Goal: Task Accomplishment & Management: Complete application form

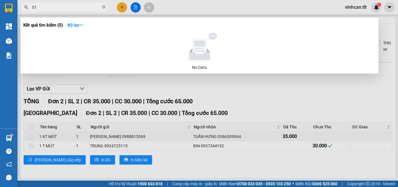
type input "016"
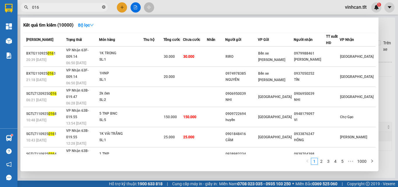
click at [102, 6] on icon "close-circle" at bounding box center [103, 6] width 3 height 3
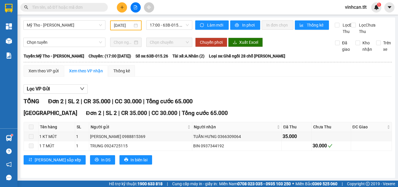
click at [95, 7] on input "text" at bounding box center [66, 7] width 69 height 6
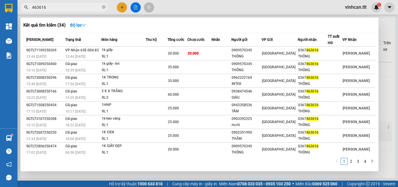
type input "463616"
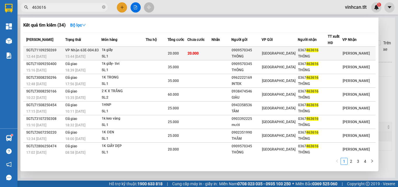
click at [249, 51] on div "0909570345" at bounding box center [246, 50] width 30 height 6
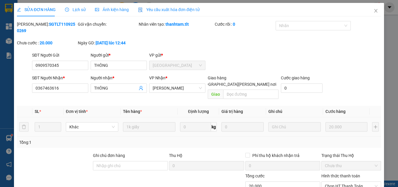
type input "0909570345"
type input "THÔNG"
type input "0367463616"
type input "THÔNG"
type input "20.000"
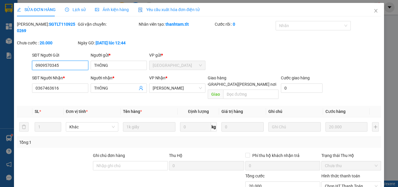
scroll to position [21, 0]
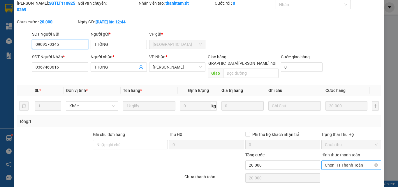
click at [333, 160] on span "Chọn HT Thanh Toán" at bounding box center [351, 164] width 53 height 9
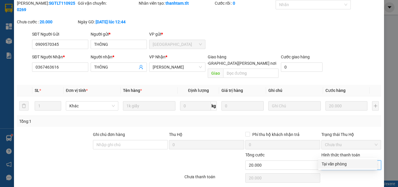
drag, startPoint x: 336, startPoint y: 162, endPoint x: 330, endPoint y: 166, distance: 7.1
click at [336, 163] on div "Tại văn phòng" at bounding box center [347, 163] width 52 height 6
type input "0"
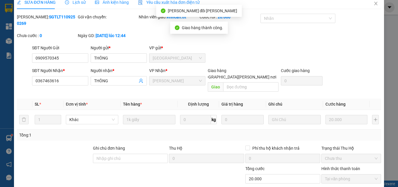
scroll to position [0, 0]
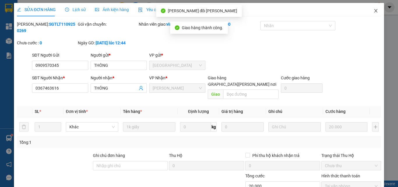
click at [374, 11] on icon "close" at bounding box center [375, 10] width 3 height 3
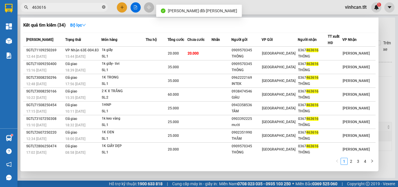
click at [104, 6] on icon "close-circle" at bounding box center [103, 6] width 3 height 3
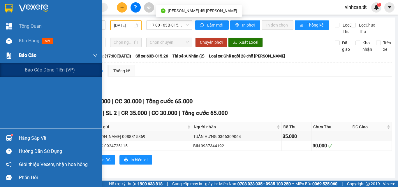
drag, startPoint x: 19, startPoint y: 55, endPoint x: 31, endPoint y: 60, distance: 13.4
click at [19, 56] on div "Báo cáo" at bounding box center [51, 55] width 102 height 15
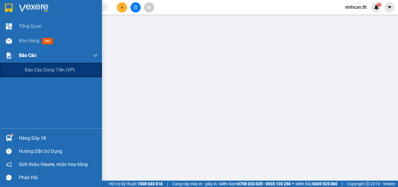
click at [31, 55] on span "Báo cáo" at bounding box center [27, 55] width 17 height 7
drag, startPoint x: 39, startPoint y: 69, endPoint x: 57, endPoint y: 71, distance: 18.7
click at [39, 69] on span "Báo cáo dòng tiền (VP)" at bounding box center [50, 69] width 50 height 7
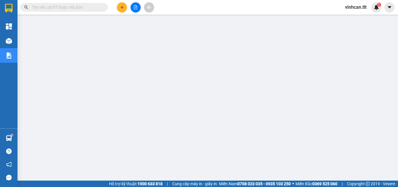
click at [100, 6] on input "text" at bounding box center [66, 7] width 69 height 6
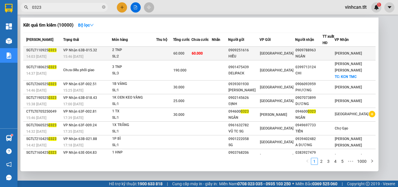
type input "0323"
click at [258, 51] on div "0909251616" at bounding box center [243, 50] width 31 height 6
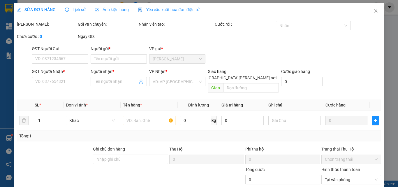
type input "0909251616"
type input "HIẾU"
type input "0909788963"
type input "NGÂN"
type input "60.000"
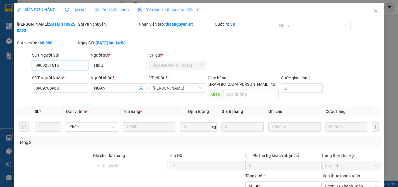
scroll to position [27, 0]
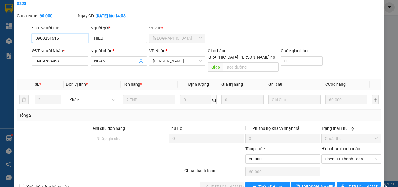
drag, startPoint x: 337, startPoint y: 148, endPoint x: 336, endPoint y: 151, distance: 3.5
click at [337, 154] on span "Chọn HT Thanh Toán" at bounding box center [351, 158] width 53 height 9
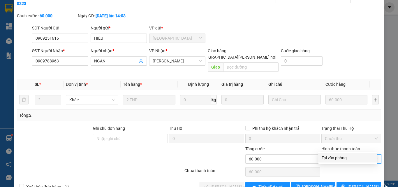
click at [334, 159] on div "Tại văn phòng" at bounding box center [347, 157] width 52 height 6
type input "0"
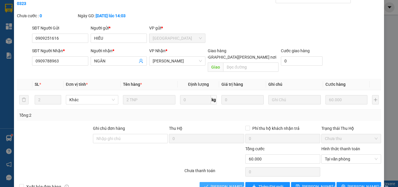
click at [230, 183] on span "[PERSON_NAME] và [PERSON_NAME] hàng" at bounding box center [249, 186] width 79 height 6
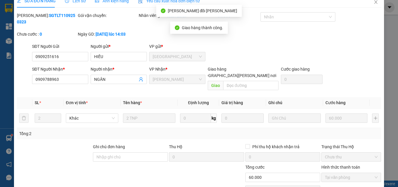
scroll to position [0, 0]
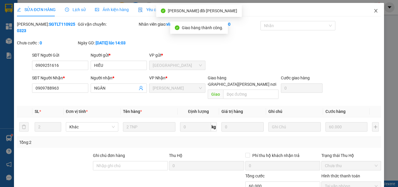
click at [373, 11] on icon "close" at bounding box center [375, 10] width 5 height 5
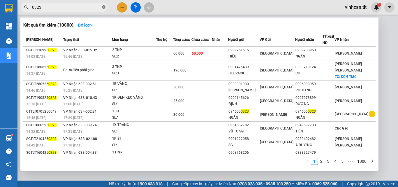
click at [104, 6] on icon "close-circle" at bounding box center [103, 6] width 3 height 3
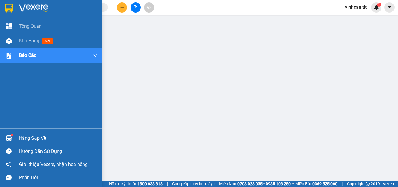
click at [28, 139] on div "Hàng sắp về" at bounding box center [58, 138] width 79 height 9
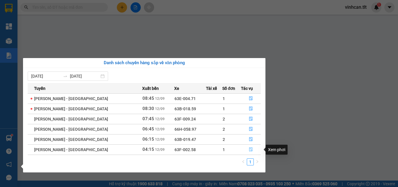
click at [242, 148] on button "button" at bounding box center [250, 149] width 19 height 9
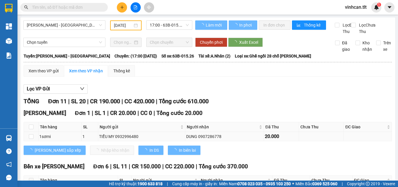
type input "[DATE]"
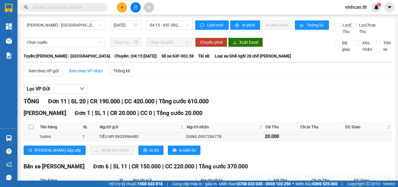
click at [31, 129] on input "checkbox" at bounding box center [31, 126] width 5 height 5
checkbox input "true"
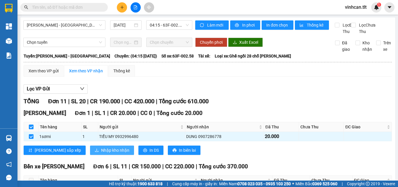
click at [101, 153] on span "Nhập kho nhận" at bounding box center [115, 150] width 28 height 6
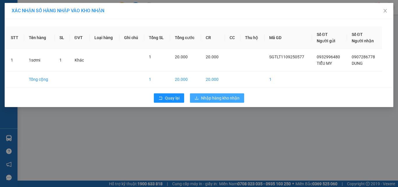
click at [215, 95] on span "Nhập hàng kho nhận" at bounding box center [220, 98] width 38 height 6
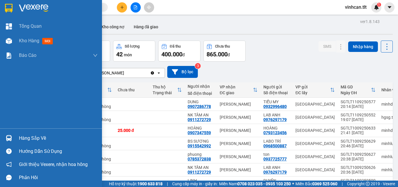
click at [31, 136] on div "Hàng sắp về" at bounding box center [58, 138] width 79 height 9
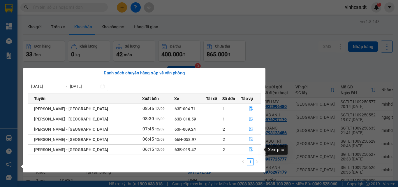
click at [249, 148] on icon "file-done" at bounding box center [250, 149] width 3 height 4
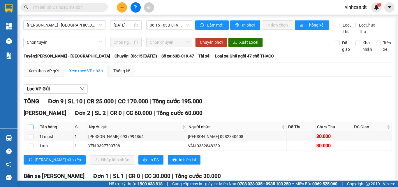
click at [31, 129] on input "checkbox" at bounding box center [31, 126] width 5 height 5
checkbox input "true"
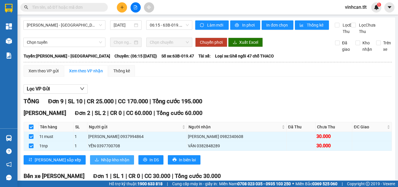
click at [101, 163] on span "Nhập kho nhận" at bounding box center [115, 159] width 28 height 6
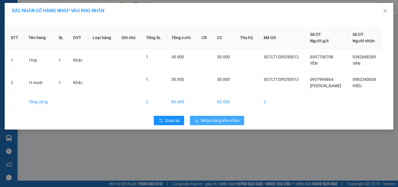
click at [235, 121] on span "Nhập hàng kho nhận" at bounding box center [220, 120] width 38 height 6
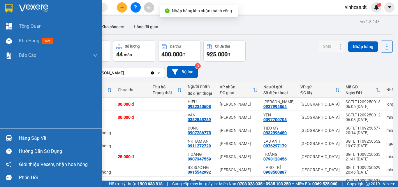
drag, startPoint x: 23, startPoint y: 139, endPoint x: 44, endPoint y: 141, distance: 21.0
click at [23, 139] on div "Hàng sắp về" at bounding box center [58, 138] width 79 height 9
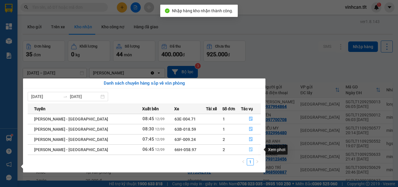
click at [249, 149] on icon "file-done" at bounding box center [250, 149] width 3 height 4
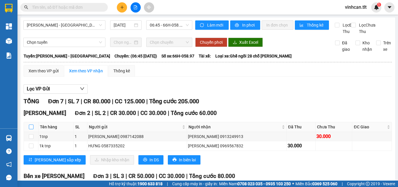
click at [31, 129] on input "checkbox" at bounding box center [31, 126] width 5 height 5
checkbox input "true"
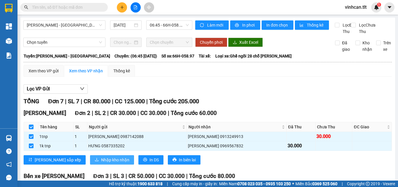
click at [101, 163] on span "Nhập kho nhận" at bounding box center [115, 159] width 28 height 6
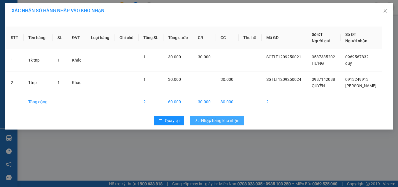
click at [226, 118] on span "Nhập hàng kho nhận" at bounding box center [220, 120] width 38 height 6
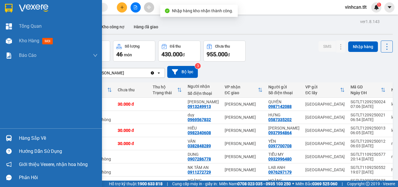
click at [26, 137] on div "Hàng sắp về" at bounding box center [58, 138] width 79 height 9
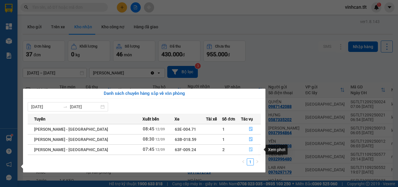
click at [249, 149] on icon "file-done" at bounding box center [251, 149] width 4 height 4
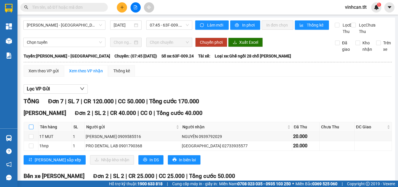
click at [31, 129] on input "checkbox" at bounding box center [31, 126] width 5 height 5
checkbox input "true"
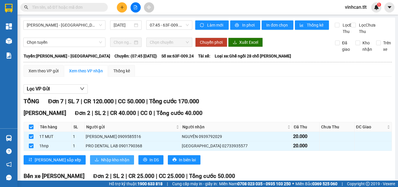
click at [101, 163] on span "Nhập kho nhận" at bounding box center [115, 159] width 28 height 6
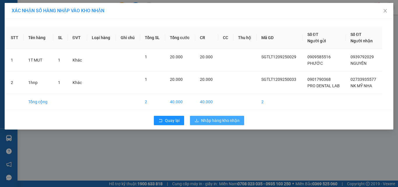
click at [229, 120] on span "Nhập hàng kho nhận" at bounding box center [220, 120] width 38 height 6
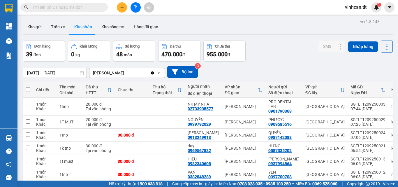
click at [84, 7] on input "text" at bounding box center [66, 7] width 69 height 6
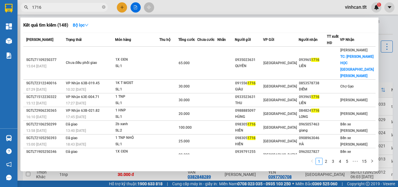
type input "1716"
click at [103, 6] on icon "close-circle" at bounding box center [103, 6] width 3 height 3
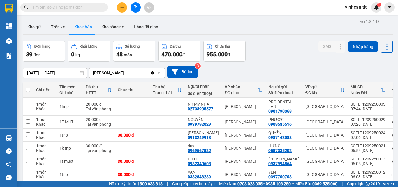
click at [96, 7] on input "text" at bounding box center [66, 7] width 69 height 6
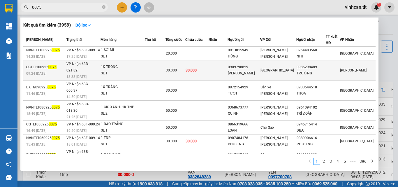
type input "0075"
click at [253, 64] on div "0909798859" at bounding box center [244, 67] width 32 height 6
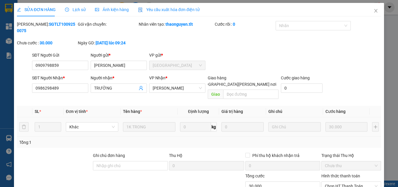
type input "0909798859"
type input "[PERSON_NAME]"
type input "0986298489"
type input "TRƯỜNG"
type input "30.000"
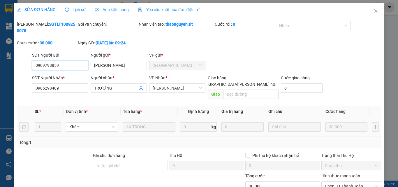
scroll to position [29, 0]
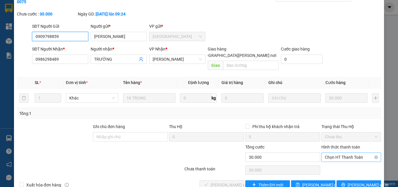
click at [334, 153] on span "Chọn HT Thanh Toán" at bounding box center [351, 157] width 53 height 9
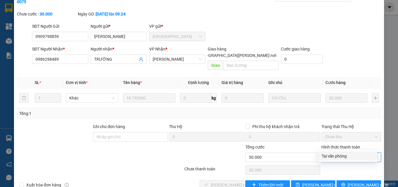
click at [339, 153] on div "Tại văn phòng" at bounding box center [347, 156] width 52 height 6
type input "0"
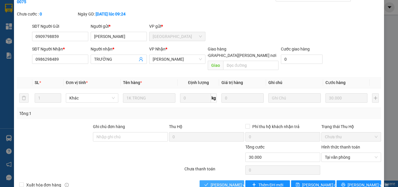
click at [231, 181] on span "[PERSON_NAME] và [PERSON_NAME] hàng" at bounding box center [249, 184] width 79 height 6
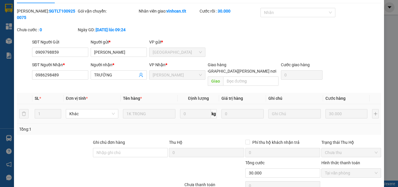
scroll to position [0, 0]
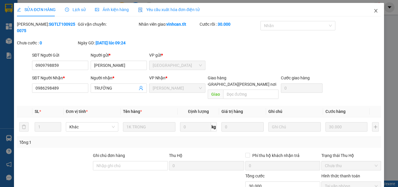
click at [373, 11] on icon "close" at bounding box center [375, 10] width 5 height 5
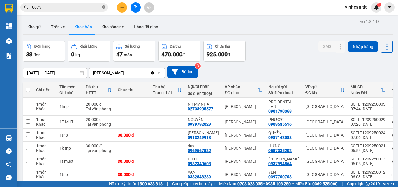
click at [103, 6] on icon "close-circle" at bounding box center [103, 6] width 3 height 3
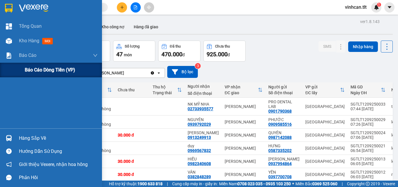
click at [35, 68] on span "Báo cáo dòng tiền (VP)" at bounding box center [50, 69] width 50 height 7
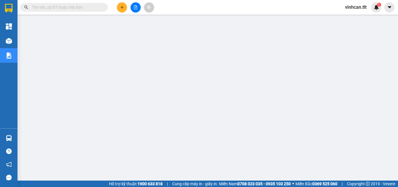
click at [96, 6] on input "text" at bounding box center [66, 7] width 69 height 6
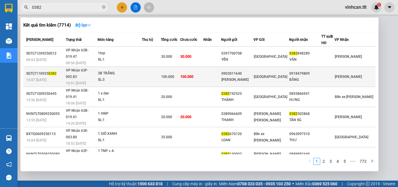
type input "0382"
click at [253, 70] on div "0903011640" at bounding box center [237, 73] width 32 height 6
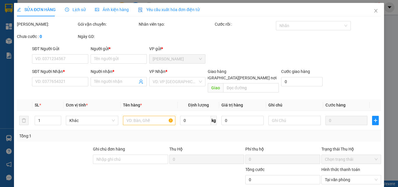
type input "0903011640"
type input "[PERSON_NAME]"
type input "0918479809"
type input "BẰNG"
type input "100.000"
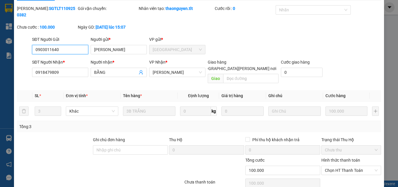
scroll to position [30, 0]
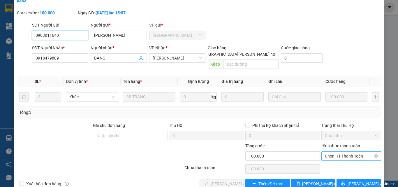
click at [339, 151] on span "Chọn HT Thanh Toán" at bounding box center [351, 155] width 53 height 9
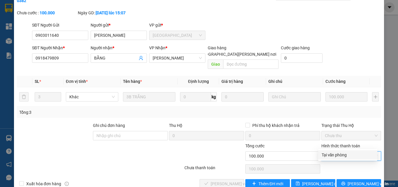
click at [341, 157] on div "Tại văn phòng" at bounding box center [347, 154] width 52 height 6
type input "0"
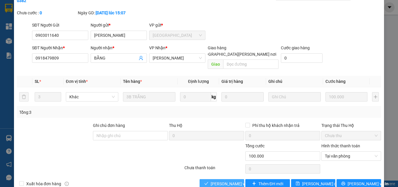
click at [223, 180] on span "[PERSON_NAME] và [PERSON_NAME] hàng" at bounding box center [249, 183] width 79 height 6
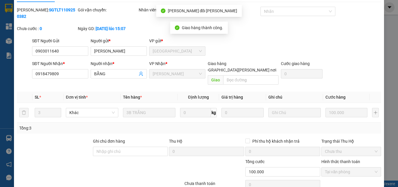
scroll to position [0, 0]
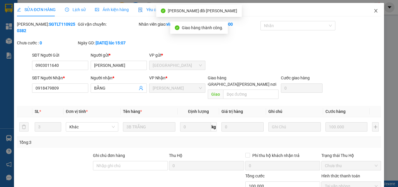
drag, startPoint x: 373, startPoint y: 10, endPoint x: 370, endPoint y: 13, distance: 4.4
click at [374, 10] on icon "close" at bounding box center [375, 10] width 3 height 3
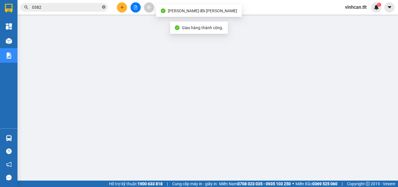
click at [102, 7] on icon "close-circle" at bounding box center [103, 6] width 3 height 3
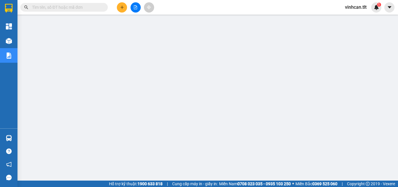
click at [95, 6] on input "text" at bounding box center [66, 7] width 69 height 6
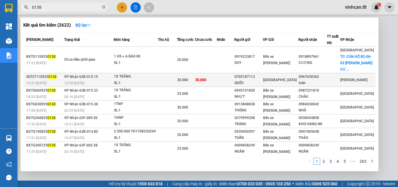
type input "0138"
click at [256, 77] on div "0705187113" at bounding box center [248, 77] width 28 height 6
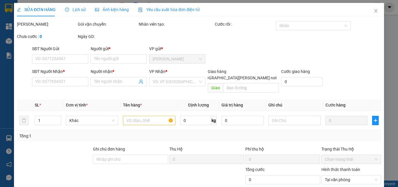
type input "0705187113"
type input "QUỐC"
type input "0967630362"
type input "toàn"
type input "30.000"
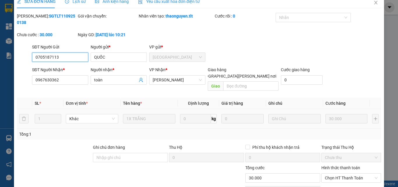
scroll to position [28, 0]
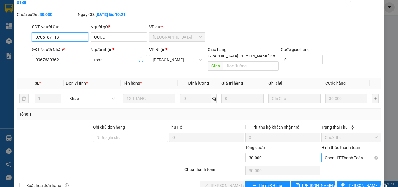
click at [334, 153] on span "Chọn HT Thanh Toán" at bounding box center [351, 157] width 53 height 9
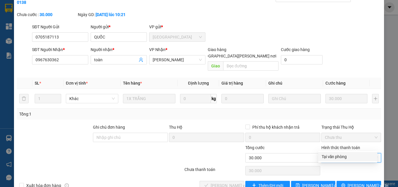
click at [335, 155] on div "Tại văn phòng" at bounding box center [347, 156] width 52 height 6
type input "0"
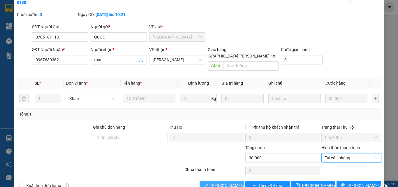
click at [231, 182] on span "[PERSON_NAME] và [PERSON_NAME] hàng" at bounding box center [249, 185] width 79 height 6
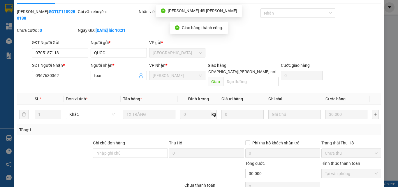
scroll to position [0, 0]
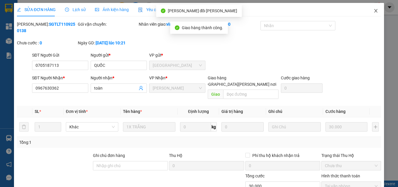
click at [373, 11] on icon "close" at bounding box center [375, 10] width 5 height 5
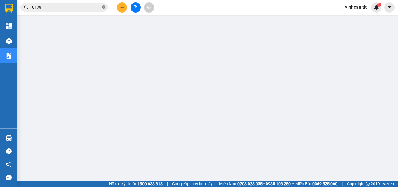
click at [104, 7] on icon "close-circle" at bounding box center [103, 6] width 3 height 3
click at [83, 10] on input "text" at bounding box center [66, 7] width 69 height 6
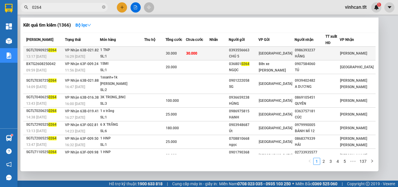
type input "0264"
click at [255, 50] on div "0393556663" at bounding box center [243, 50] width 29 height 6
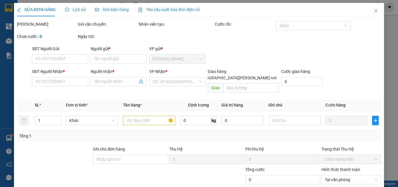
type input "0393556663"
type input "CHÚ 5"
type input "0986393237"
type input "HẰNG"
type input "30.000"
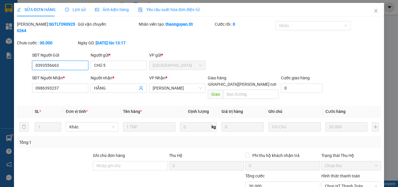
scroll to position [30, 0]
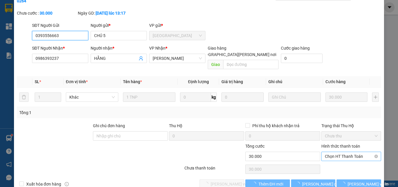
click at [335, 152] on span "Chọn HT Thanh Toán" at bounding box center [351, 156] width 53 height 9
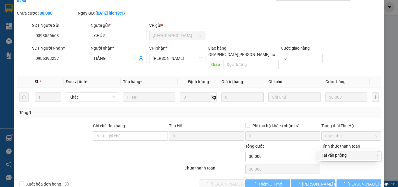
click at [336, 154] on div "Tại văn phòng" at bounding box center [347, 155] width 52 height 6
type input "0"
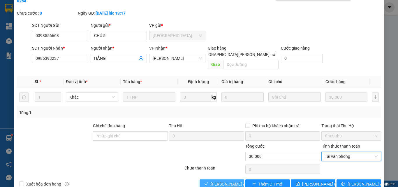
click at [235, 180] on span "[PERSON_NAME] và [PERSON_NAME] hàng" at bounding box center [249, 183] width 79 height 6
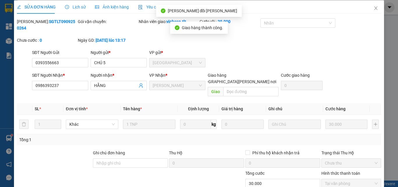
scroll to position [0, 0]
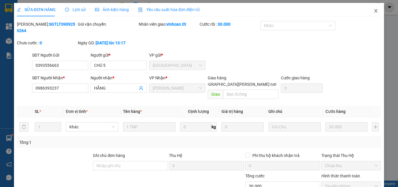
drag, startPoint x: 372, startPoint y: 12, endPoint x: 332, endPoint y: 14, distance: 39.6
click at [373, 12] on icon "close" at bounding box center [375, 10] width 5 height 5
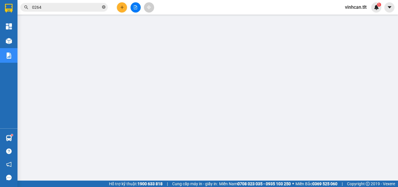
click at [103, 7] on icon "close-circle" at bounding box center [103, 6] width 3 height 3
click at [89, 7] on input "text" at bounding box center [66, 7] width 69 height 6
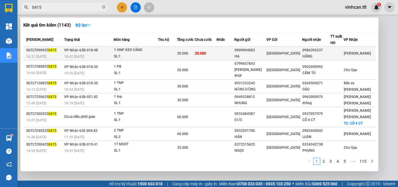
type input "0415"
click at [254, 48] on div "0909094083" at bounding box center [249, 50] width 31 height 6
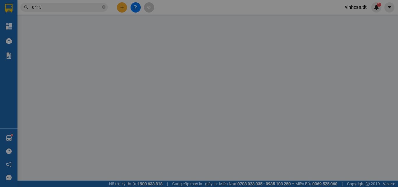
type input "0909094083"
type input "HẠ"
type input "0986393237"
type input "HẰNG"
type input "20.000"
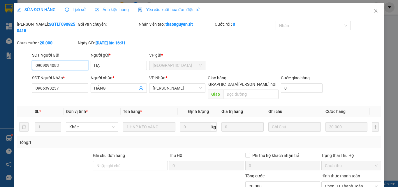
scroll to position [30, 0]
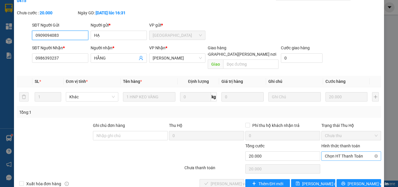
click at [339, 151] on span "Chọn HT Thanh Toán" at bounding box center [351, 155] width 53 height 9
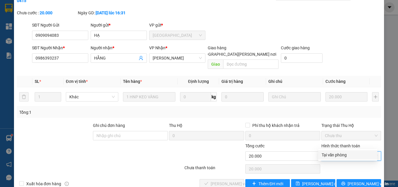
click at [337, 153] on div "Tại văn phòng" at bounding box center [347, 154] width 52 height 6
type input "0"
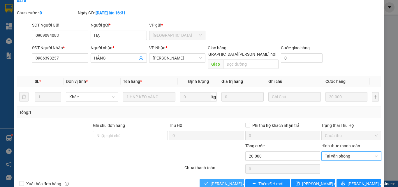
click at [228, 180] on span "[PERSON_NAME] và [PERSON_NAME] hàng" at bounding box center [249, 183] width 79 height 6
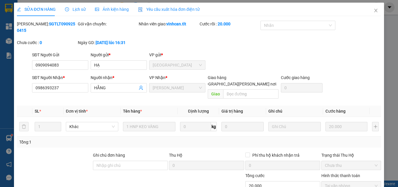
scroll to position [0, 0]
click at [373, 12] on icon "close" at bounding box center [375, 10] width 5 height 5
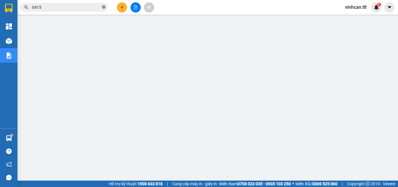
click at [103, 6] on icon "close-circle" at bounding box center [103, 6] width 3 height 3
click at [81, 6] on input "text" at bounding box center [66, 7] width 69 height 6
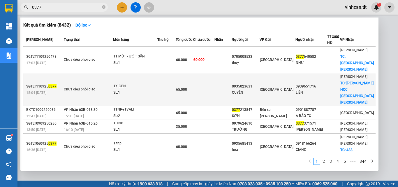
type input "0377"
click at [256, 83] on div "0935023631" at bounding box center [245, 86] width 27 height 6
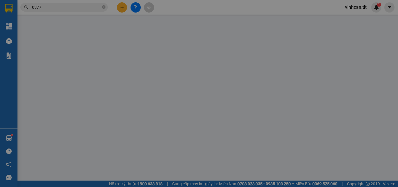
type input "0935023631"
type input "QUYỀN"
type input "0939651716"
type input "LIÊN"
checkbox input "true"
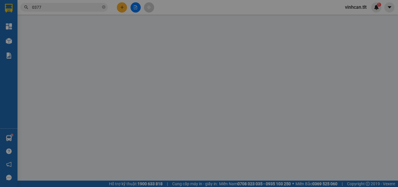
type input "[PERSON_NAME] HỌC [GEOGRAPHIC_DATA][PERSON_NAME]"
type input "65.000"
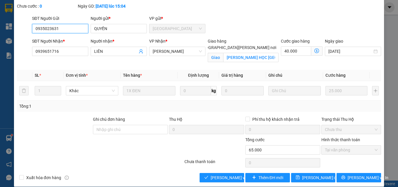
scroll to position [37, 0]
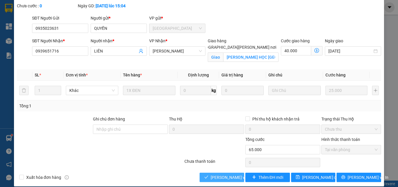
click at [233, 174] on span "[PERSON_NAME] và [PERSON_NAME] hàng" at bounding box center [249, 177] width 79 height 6
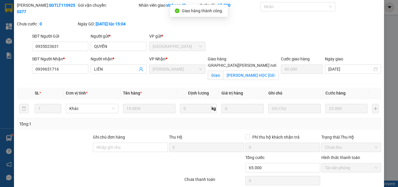
scroll to position [0, 0]
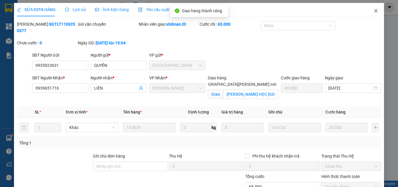
click at [373, 11] on icon "close" at bounding box center [375, 10] width 5 height 5
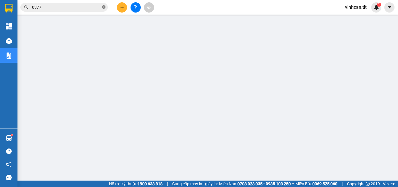
click at [103, 7] on icon "close-circle" at bounding box center [103, 6] width 3 height 3
click at [97, 9] on input "text" at bounding box center [66, 7] width 69 height 6
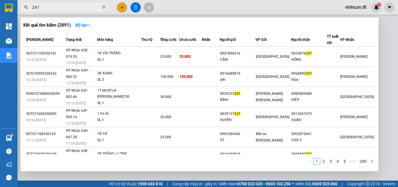
type input "247"
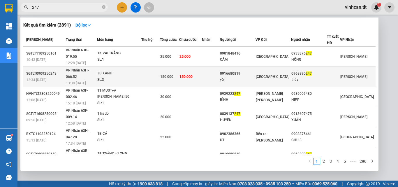
click at [252, 70] on div "0916680819" at bounding box center [237, 73] width 35 height 6
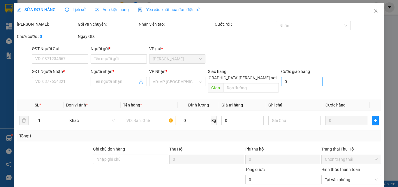
type input "0916680819"
type input "yến"
type input "0968890247"
type input "thúy"
type input "150.000"
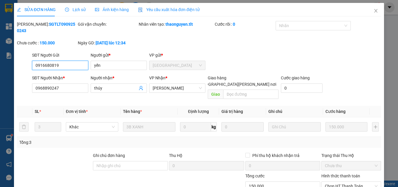
scroll to position [30, 0]
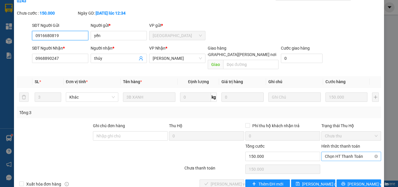
click at [329, 152] on span "Chọn HT Thanh Toán" at bounding box center [351, 156] width 53 height 9
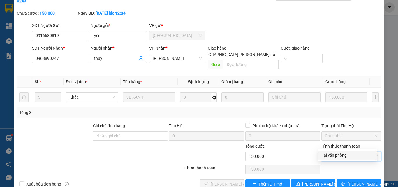
click at [332, 153] on div "Tại văn phòng" at bounding box center [347, 155] width 52 height 6
type input "0"
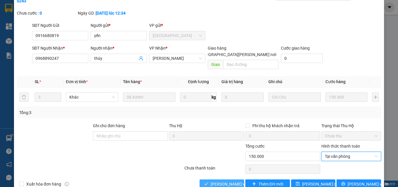
click at [220, 180] on span "[PERSON_NAME] và [PERSON_NAME] hàng" at bounding box center [249, 183] width 79 height 6
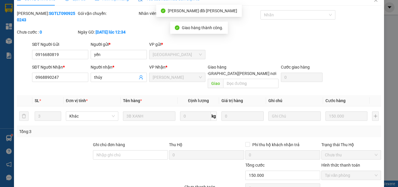
scroll to position [0, 0]
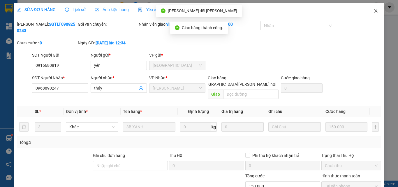
click at [373, 13] on icon "close" at bounding box center [375, 10] width 5 height 5
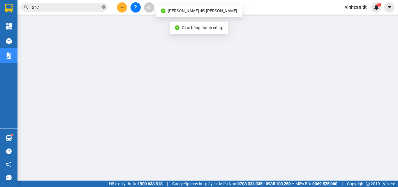
click at [103, 7] on icon "close-circle" at bounding box center [103, 6] width 3 height 3
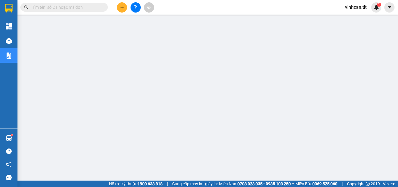
click at [89, 7] on input "text" at bounding box center [66, 7] width 69 height 6
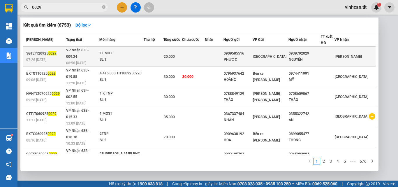
type input "0029"
click at [250, 50] on div "0909585516" at bounding box center [238, 53] width 29 height 6
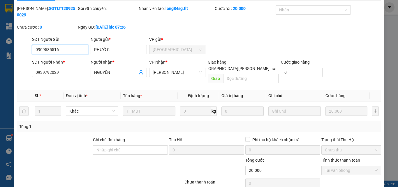
scroll to position [30, 0]
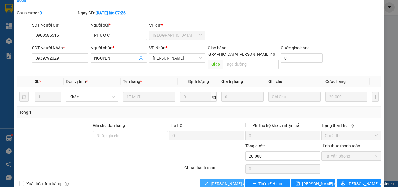
click at [229, 180] on span "[PERSON_NAME] và [PERSON_NAME] hàng" at bounding box center [249, 183] width 79 height 6
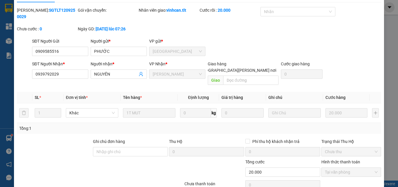
scroll to position [0, 0]
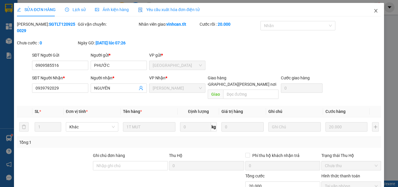
click at [373, 11] on icon "close" at bounding box center [375, 10] width 5 height 5
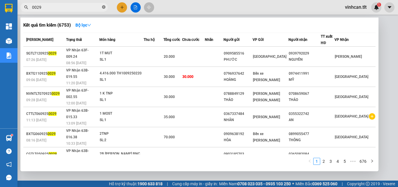
click at [103, 9] on icon "close-circle" at bounding box center [103, 6] width 3 height 3
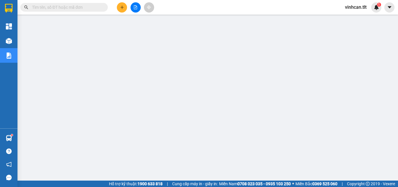
click at [95, 8] on input "text" at bounding box center [66, 7] width 69 height 6
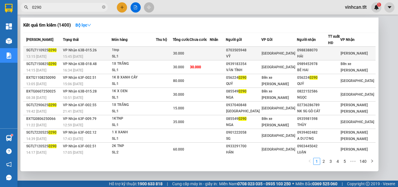
type input "0290"
click at [254, 49] on td "0703505948 VỸ" at bounding box center [244, 54] width 36 height 14
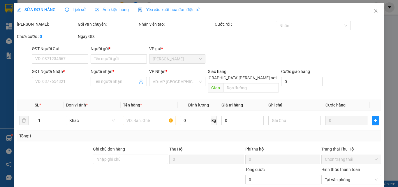
type input "0703505948"
type input "VỸ"
type input "0988388070"
type input "HẢI"
type input "30.000"
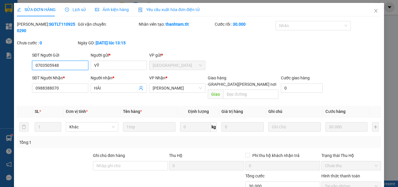
scroll to position [30, 0]
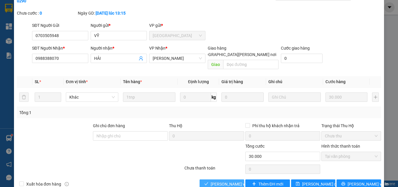
click at [225, 179] on button "[PERSON_NAME] và [PERSON_NAME] hàng" at bounding box center [221, 183] width 45 height 9
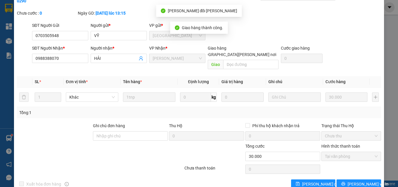
scroll to position [0, 0]
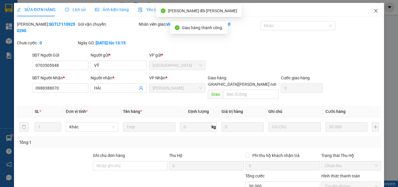
click at [373, 10] on icon "close" at bounding box center [375, 10] width 5 height 5
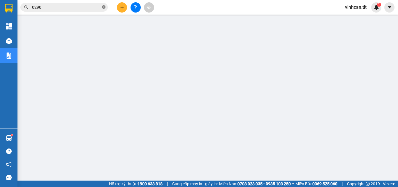
click at [102, 6] on icon "close-circle" at bounding box center [103, 6] width 3 height 3
click at [93, 7] on input "text" at bounding box center [66, 7] width 69 height 6
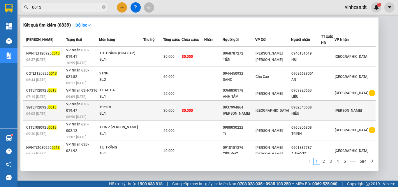
type input "0013"
click at [249, 104] on div "0937994864" at bounding box center [239, 107] width 32 height 6
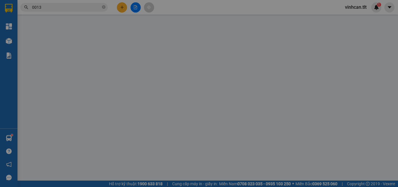
type input "0937994864"
type input "[PERSON_NAME]"
type input "0982340608"
type input "HIẾU"
type input "30.000"
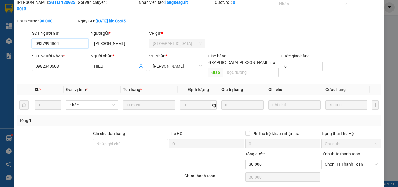
scroll to position [30, 0]
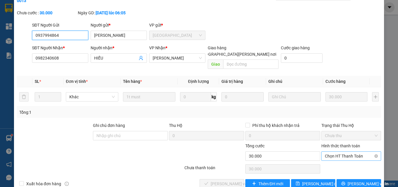
click at [331, 151] on span "Chọn HT Thanh Toán" at bounding box center [351, 155] width 53 height 9
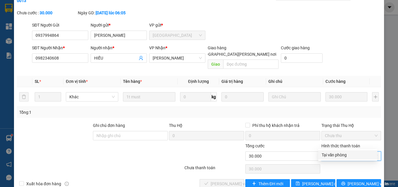
drag, startPoint x: 332, startPoint y: 152, endPoint x: 324, endPoint y: 156, distance: 8.5
click at [331, 154] on div "Tại văn phòng" at bounding box center [347, 154] width 52 height 6
type input "0"
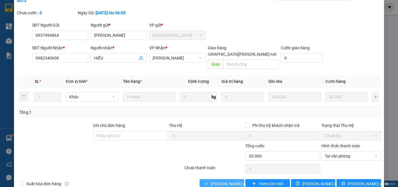
click at [228, 180] on span "[PERSON_NAME] và [PERSON_NAME] hàng" at bounding box center [249, 183] width 79 height 6
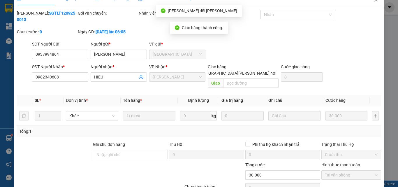
scroll to position [0, 0]
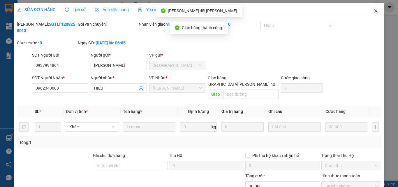
click at [373, 11] on icon "close" at bounding box center [375, 10] width 5 height 5
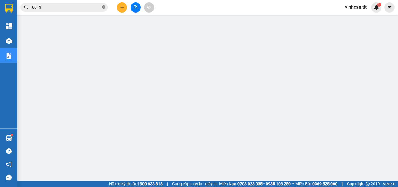
click at [103, 7] on icon "close-circle" at bounding box center [103, 6] width 3 height 3
click at [95, 7] on input "text" at bounding box center [66, 7] width 69 height 6
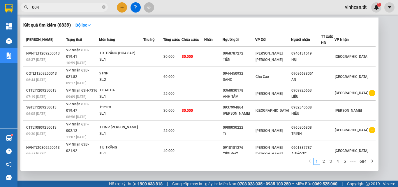
type input "0042"
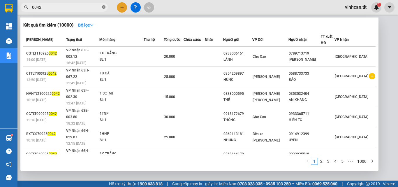
click at [102, 7] on icon "close-circle" at bounding box center [103, 6] width 3 height 3
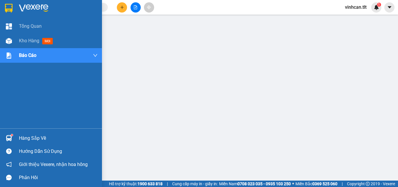
drag, startPoint x: 35, startPoint y: 139, endPoint x: 46, endPoint y: 135, distance: 11.7
click at [37, 139] on div "Hàng sắp về" at bounding box center [58, 138] width 79 height 9
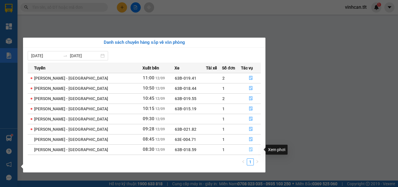
click at [249, 150] on icon "file-done" at bounding box center [251, 149] width 4 height 4
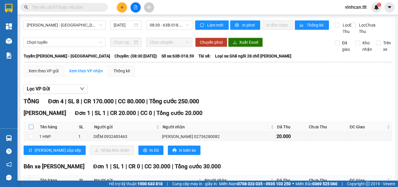
click at [30, 129] on input "checkbox" at bounding box center [31, 126] width 5 height 5
checkbox input "true"
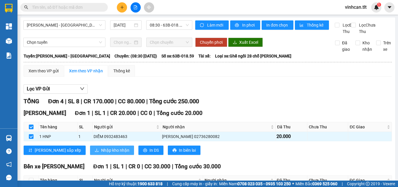
click at [101, 153] on span "Nhập kho nhận" at bounding box center [115, 150] width 28 height 6
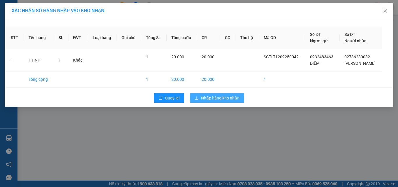
click at [222, 99] on span "Nhập hàng kho nhận" at bounding box center [220, 98] width 38 height 6
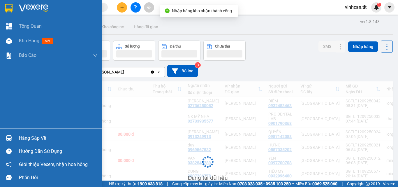
click at [35, 137] on div "Hàng sắp về" at bounding box center [58, 138] width 79 height 9
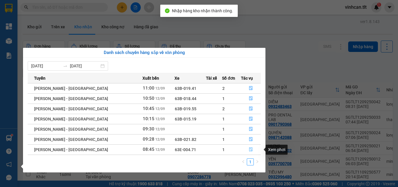
click at [249, 148] on icon "file-done" at bounding box center [250, 149] width 3 height 4
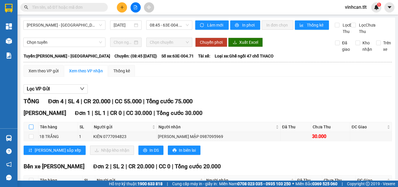
click at [30, 129] on input "checkbox" at bounding box center [31, 126] width 5 height 5
checkbox input "true"
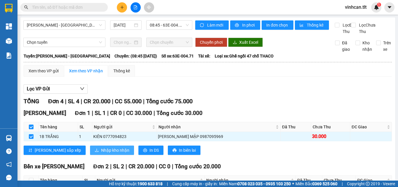
click at [101, 153] on span "Nhập kho nhận" at bounding box center [115, 150] width 28 height 6
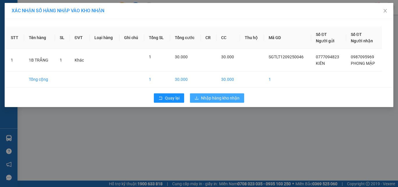
click at [220, 97] on span "Nhập hàng kho nhận" at bounding box center [220, 98] width 38 height 6
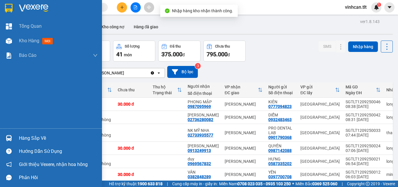
drag, startPoint x: 25, startPoint y: 136, endPoint x: 39, endPoint y: 139, distance: 14.5
click at [27, 137] on div "Hàng sắp về" at bounding box center [58, 138] width 79 height 9
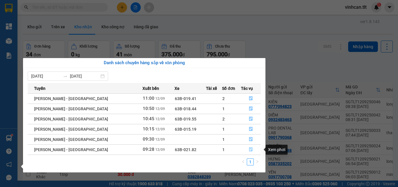
click at [249, 148] on icon "file-done" at bounding box center [251, 149] width 4 height 4
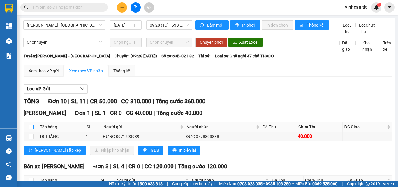
click at [31, 129] on input "checkbox" at bounding box center [31, 126] width 5 height 5
checkbox input "true"
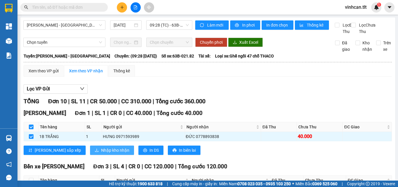
click at [101, 153] on span "Nhập kho nhận" at bounding box center [115, 150] width 28 height 6
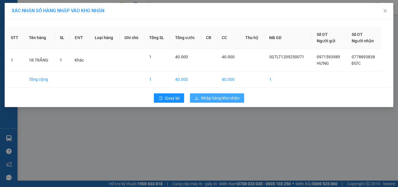
click at [217, 99] on span "Nhập hàng kho nhận" at bounding box center [220, 98] width 38 height 6
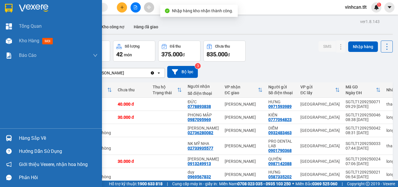
click at [32, 135] on div "Hàng sắp về" at bounding box center [58, 138] width 79 height 9
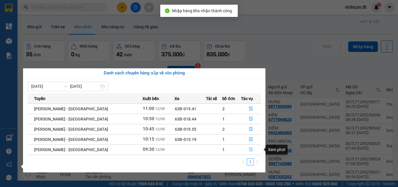
click at [249, 148] on icon "file-done" at bounding box center [251, 149] width 4 height 4
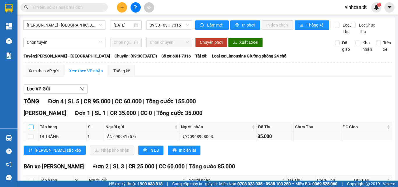
drag, startPoint x: 32, startPoint y: 132, endPoint x: 65, endPoint y: 141, distance: 33.7
click at [33, 129] on input "checkbox" at bounding box center [31, 126] width 5 height 5
checkbox input "true"
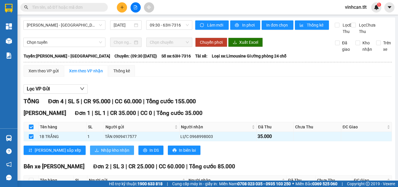
click at [101, 153] on span "Nhập kho nhận" at bounding box center [115, 150] width 28 height 6
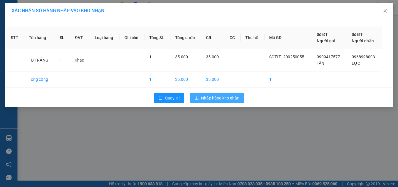
click at [210, 100] on span "Nhập hàng kho nhận" at bounding box center [220, 98] width 38 height 6
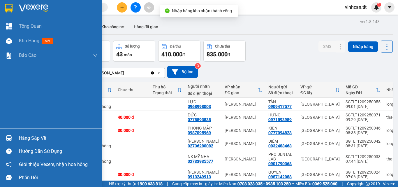
click at [42, 140] on div "Hàng sắp về" at bounding box center [58, 138] width 79 height 9
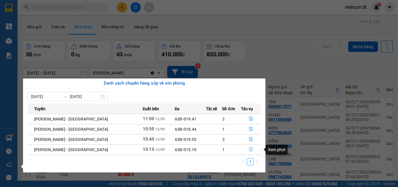
click at [249, 149] on icon "file-done" at bounding box center [250, 149] width 3 height 4
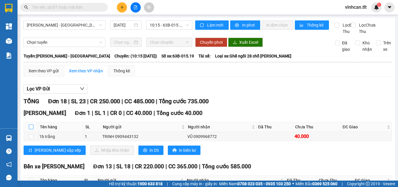
click at [31, 129] on input "checkbox" at bounding box center [31, 126] width 5 height 5
checkbox input "true"
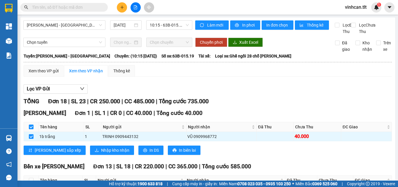
checkbox input "true"
click at [101, 153] on span "Nhập kho nhận" at bounding box center [115, 150] width 28 height 6
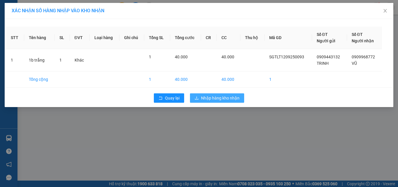
click at [222, 98] on span "Nhập hàng kho nhận" at bounding box center [220, 98] width 38 height 6
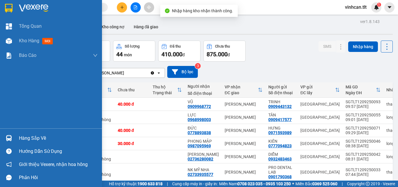
click at [27, 136] on div "Hàng sắp về" at bounding box center [58, 138] width 79 height 9
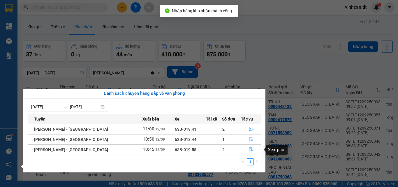
click at [249, 148] on icon "file-done" at bounding box center [250, 149] width 3 height 4
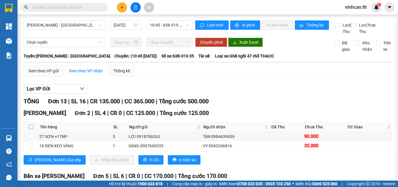
click at [31, 129] on input "checkbox" at bounding box center [31, 126] width 5 height 5
checkbox input "true"
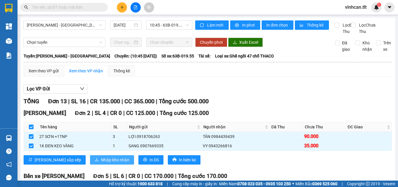
click at [101, 163] on span "Nhập kho nhận" at bounding box center [115, 159] width 28 height 6
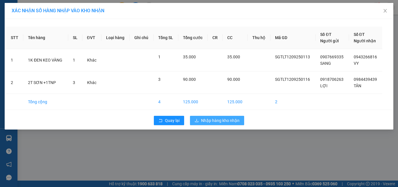
click at [223, 119] on span "Nhập hàng kho nhận" at bounding box center [220, 120] width 38 height 6
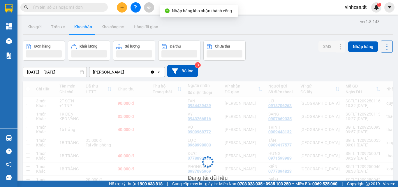
click at [66, 6] on input "text" at bounding box center [66, 7] width 69 height 6
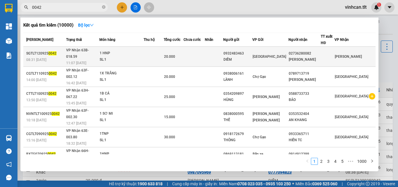
type input "0042"
click at [247, 50] on div "0932483463" at bounding box center [237, 53] width 29 height 6
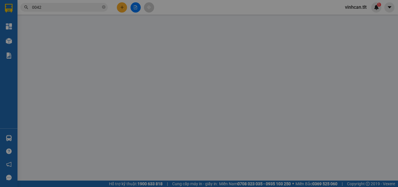
type input "0932483463"
type input "DIỄM"
type input "02736280082"
type input "[PERSON_NAME]"
type input "20.000"
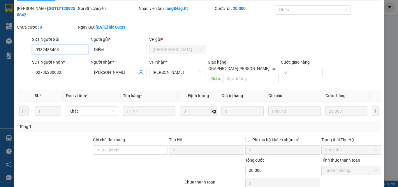
scroll to position [30, 0]
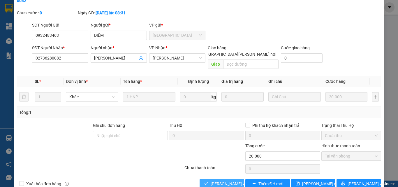
click at [228, 180] on span "[PERSON_NAME] và [PERSON_NAME] hàng" at bounding box center [249, 183] width 79 height 6
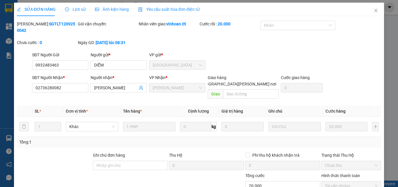
scroll to position [0, 0]
click at [373, 11] on icon "close" at bounding box center [375, 10] width 5 height 5
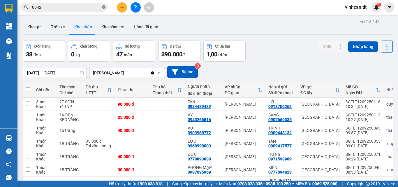
click at [105, 7] on icon "close-circle" at bounding box center [103, 6] width 3 height 3
click at [94, 8] on input "text" at bounding box center [66, 7] width 69 height 6
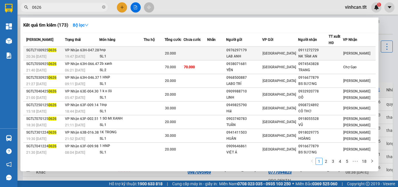
type input "0626"
click at [245, 54] on div "LAB ANH" at bounding box center [244, 56] width 36 height 6
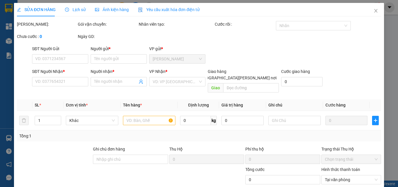
type input "0976297179"
type input "LAB ANH"
type input "0911272729"
type input "NK TÂM AN"
type input "20.000"
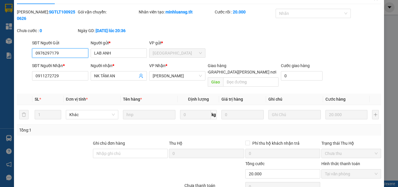
scroll to position [30, 0]
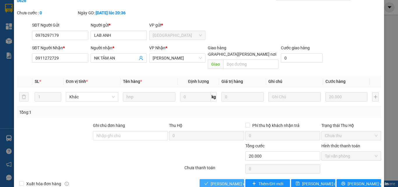
click at [228, 180] on span "[PERSON_NAME] và [PERSON_NAME] hàng" at bounding box center [249, 183] width 79 height 6
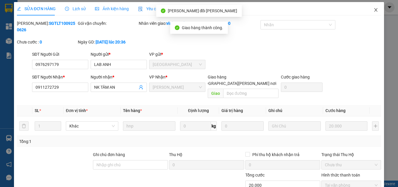
scroll to position [0, 0]
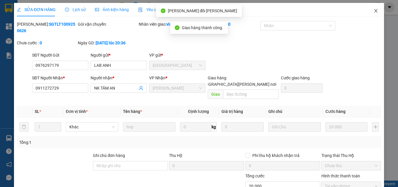
click at [373, 10] on icon "close" at bounding box center [375, 10] width 5 height 5
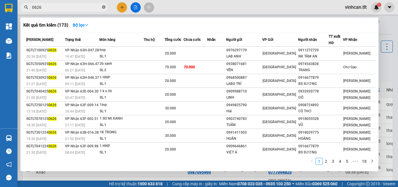
click at [103, 6] on icon "close-circle" at bounding box center [103, 6] width 3 height 3
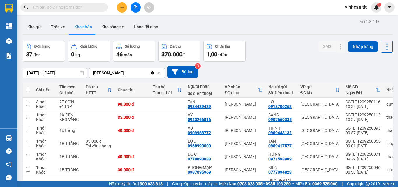
click at [96, 8] on input "text" at bounding box center [66, 7] width 69 height 6
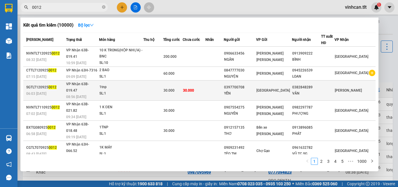
type input "0012"
click at [251, 84] on div "0397700708" at bounding box center [240, 87] width 32 height 6
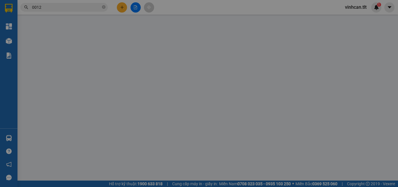
type input "0397700708"
type input "YẾN"
type input "0382848289"
type input "VÂN"
type input "30.000"
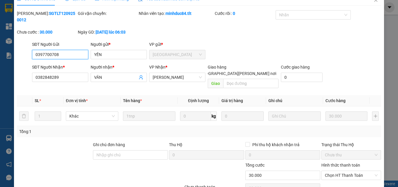
scroll to position [30, 0]
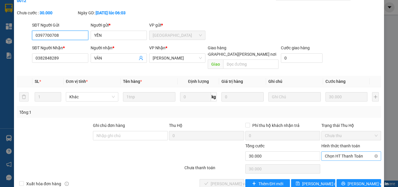
drag, startPoint x: 331, startPoint y: 140, endPoint x: 335, endPoint y: 147, distance: 8.1
click at [332, 151] on span "Chọn HT Thanh Toán" at bounding box center [351, 155] width 53 height 9
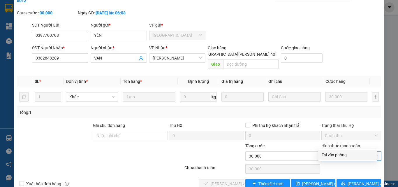
click at [337, 155] on div "Tại văn phòng" at bounding box center [347, 154] width 52 height 6
type input "0"
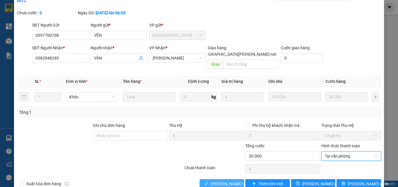
click at [225, 180] on span "[PERSON_NAME] và [PERSON_NAME] hàng" at bounding box center [249, 183] width 79 height 6
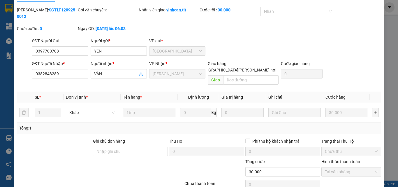
scroll to position [0, 0]
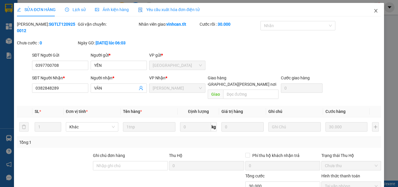
click at [373, 10] on icon "close" at bounding box center [375, 10] width 5 height 5
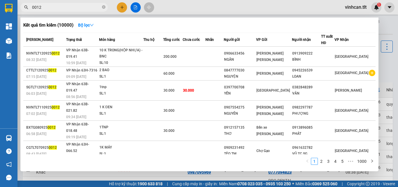
click at [103, 7] on icon "close-circle" at bounding box center [103, 6] width 3 height 3
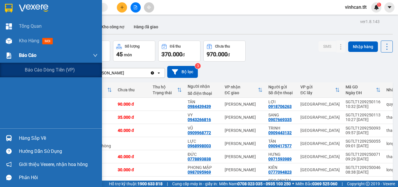
click at [23, 56] on span "Báo cáo" at bounding box center [27, 55] width 17 height 7
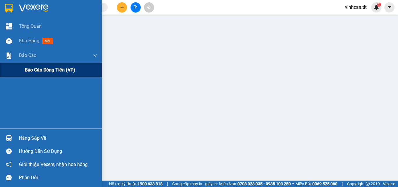
click at [40, 67] on span "Báo cáo dòng tiền (VP)" at bounding box center [50, 69] width 50 height 7
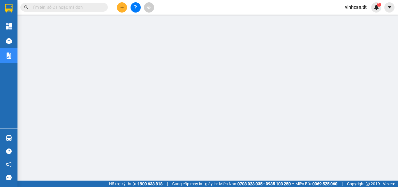
click at [91, 7] on input "text" at bounding box center [66, 7] width 69 height 6
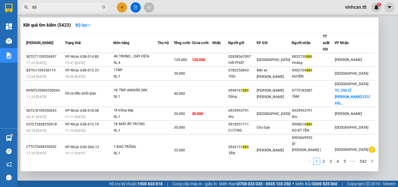
type input "8"
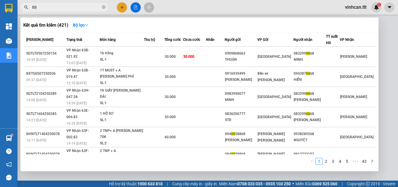
type input "8"
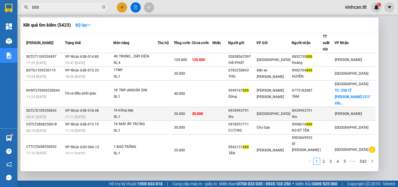
type input "888"
click at [256, 107] on div "0939993791" at bounding box center [241, 110] width 27 height 6
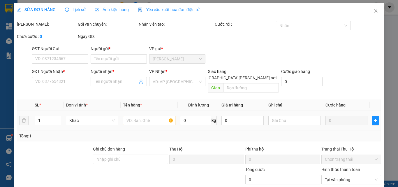
type input "0939993791"
type input "thu"
type input "0939993791"
type input "thu"
type input "30.000"
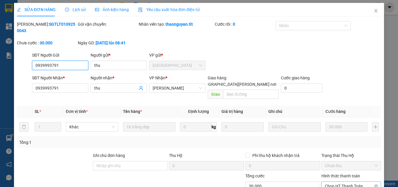
scroll to position [30, 0]
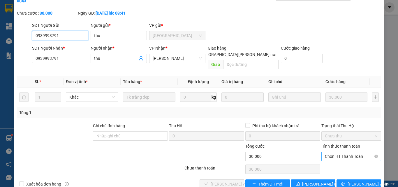
click at [330, 152] on span "Chọn HT Thanh Toán" at bounding box center [351, 156] width 53 height 9
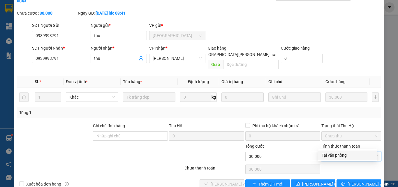
click at [334, 155] on div "Tại văn phòng" at bounding box center [347, 155] width 52 height 6
type input "0"
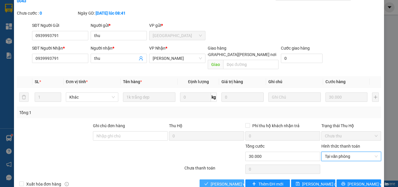
click at [227, 180] on span "[PERSON_NAME] và [PERSON_NAME] hàng" at bounding box center [249, 183] width 79 height 6
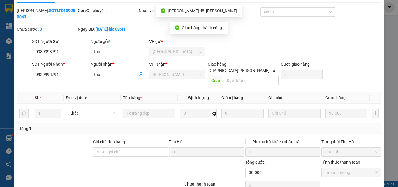
scroll to position [0, 0]
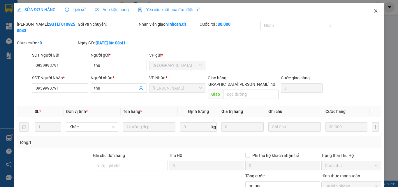
click at [373, 12] on icon "close" at bounding box center [375, 10] width 5 height 5
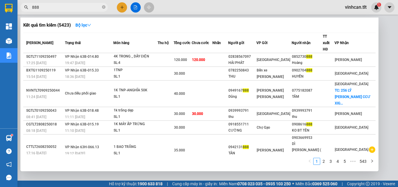
click at [62, 9] on input "888" at bounding box center [66, 7] width 69 height 6
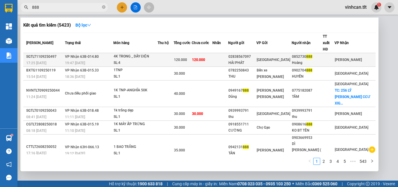
click at [245, 53] on tr "SGTLT1109250497 17:25 [DATE] [PERSON_NAME] 63B-014.80 19:47 [DATE] 4K TRONG _ D…" at bounding box center [199, 60] width 352 height 14
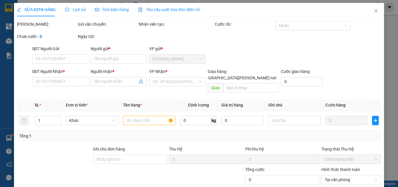
type input "02838567097"
type input "HẢI PHÁT"
type input "0852730888"
type input "Hoàng"
type input "120.000"
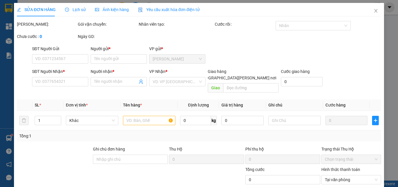
type input "120.000"
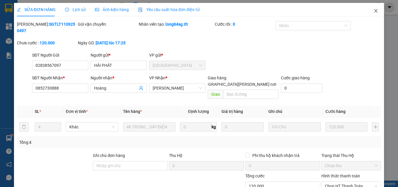
click at [373, 11] on icon "close" at bounding box center [375, 10] width 5 height 5
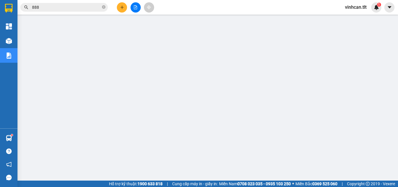
click at [88, 7] on input "888" at bounding box center [66, 7] width 69 height 6
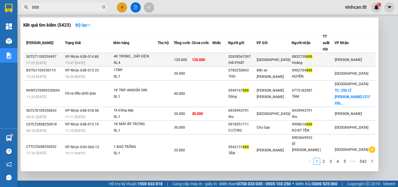
click at [256, 54] on div "02838567097" at bounding box center [241, 57] width 27 height 6
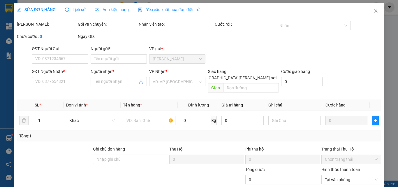
type input "02838567097"
type input "HẢI PHÁT"
type input "0852730888"
type input "Hoàng"
type input "120.000"
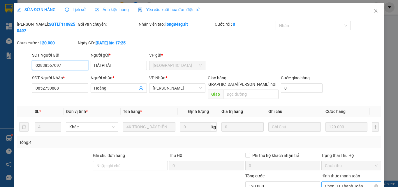
scroll to position [30, 0]
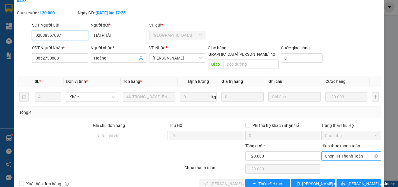
click at [329, 151] on span "Chọn HT Thanh Toán" at bounding box center [351, 155] width 53 height 9
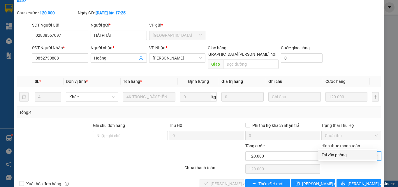
click at [330, 154] on div "Tại văn phòng" at bounding box center [347, 154] width 52 height 6
type input "0"
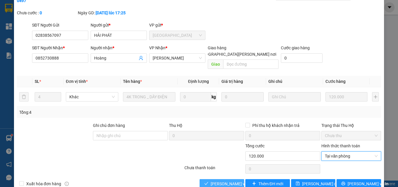
click at [231, 179] on button "[PERSON_NAME] và [PERSON_NAME] hàng" at bounding box center [221, 183] width 45 height 9
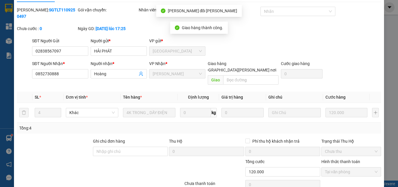
scroll to position [1, 0]
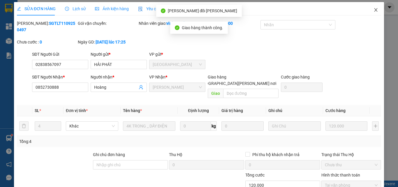
drag, startPoint x: 372, startPoint y: 10, endPoint x: 371, endPoint y: 12, distance: 3.0
click at [373, 12] on icon "close" at bounding box center [375, 10] width 5 height 5
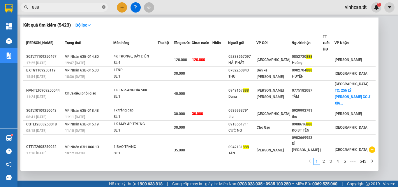
click at [104, 6] on icon "close-circle" at bounding box center [103, 6] width 3 height 3
